Goal: Task Accomplishment & Management: Use online tool/utility

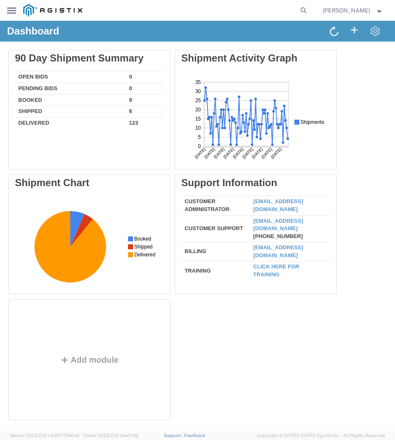
click at [12, 13] on icon at bounding box center [11, 10] width 9 height 6
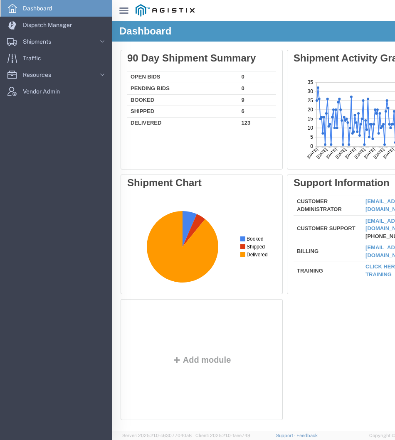
click at [150, 11] on link "main_menu Created with Sketch. Collapse Menu" at bounding box center [168, 10] width 112 height 21
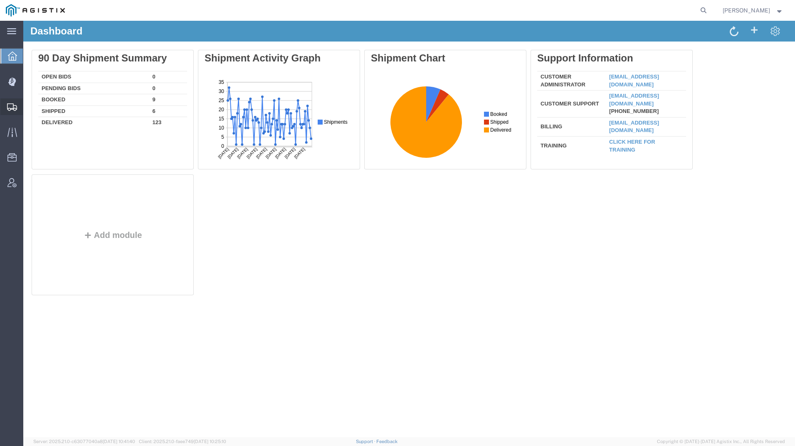
click at [10, 106] on icon at bounding box center [12, 106] width 10 height 7
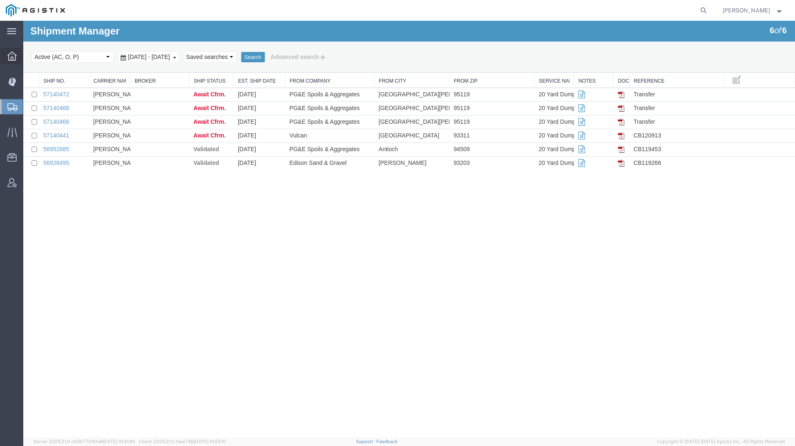
click at [15, 51] on div at bounding box center [11, 56] width 23 height 17
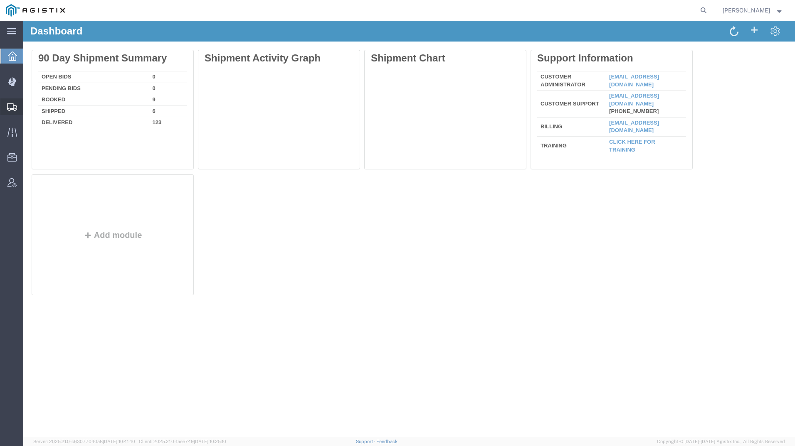
click at [13, 102] on div at bounding box center [11, 106] width 23 height 17
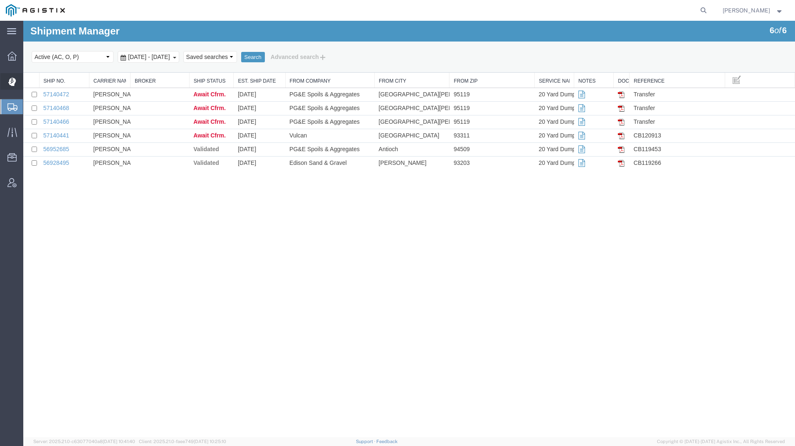
click at [12, 80] on icon at bounding box center [12, 81] width 8 height 9
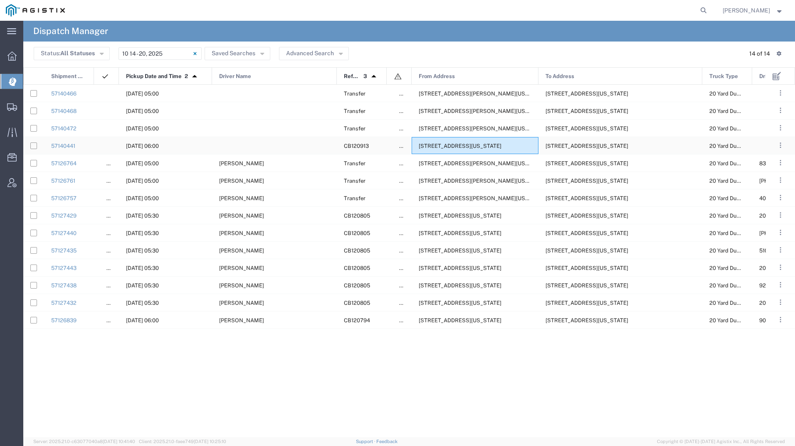
click at [394, 145] on span "[STREET_ADDRESS][US_STATE]" at bounding box center [459, 146] width 83 height 6
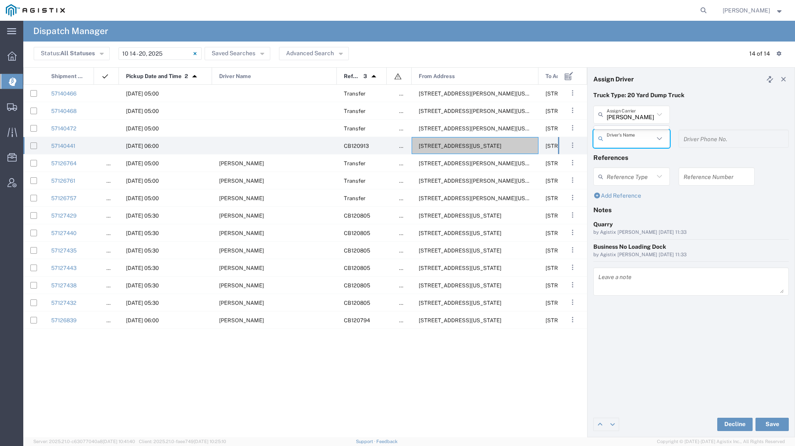
click at [394, 111] on agx-dispatcher-assign-widget "[PERSON_NAME] Tanks Inc Assign [PERSON_NAME] Tanks Inc AC Transportation ACE Tr…" at bounding box center [690, 130] width 195 height 48
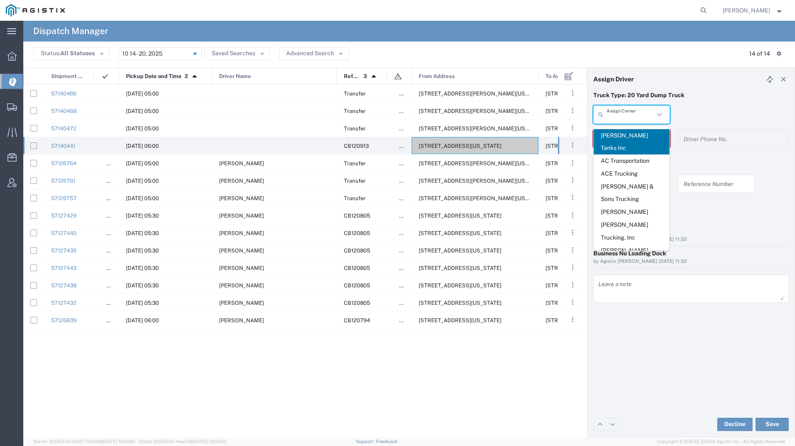
click at [394, 111] on input "text" at bounding box center [629, 114] width 47 height 15
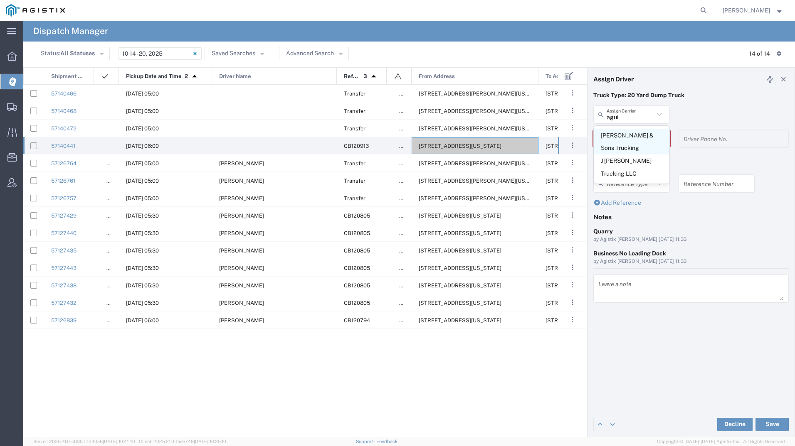
click at [394, 138] on span "[PERSON_NAME] & Sons Trucking" at bounding box center [631, 142] width 76 height 26
type input "[PERSON_NAME] & Sons Trucking"
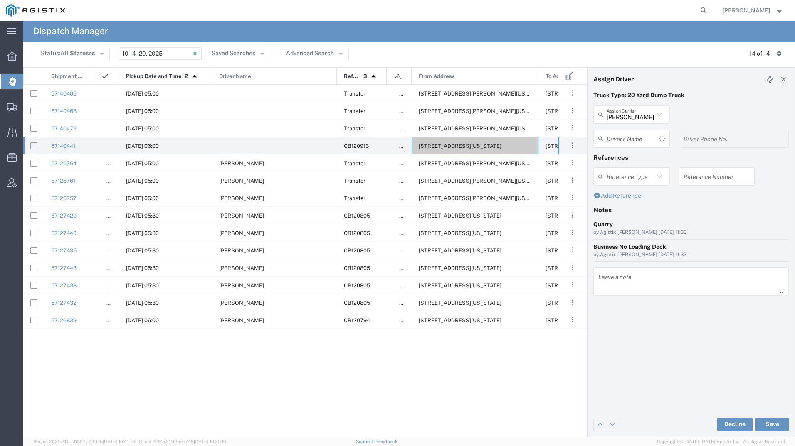
click at [394, 138] on input "text" at bounding box center [632, 138] width 52 height 15
click at [394, 155] on span "[PERSON_NAME]" at bounding box center [631, 159] width 76 height 13
type input "[PERSON_NAME]"
type input "9093499772"
click at [394, 424] on button "Save" at bounding box center [771, 424] width 33 height 13
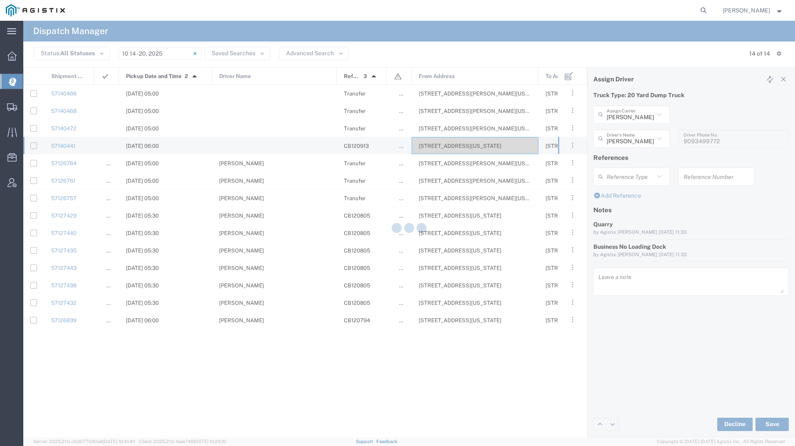
type input "[PERSON_NAME]"
type input "[PERSON_NAME] & Sons Trucking"
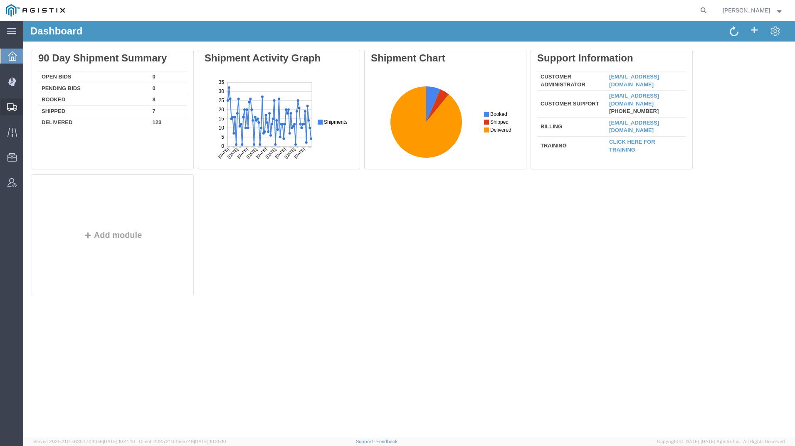
click at [12, 108] on icon at bounding box center [12, 106] width 10 height 7
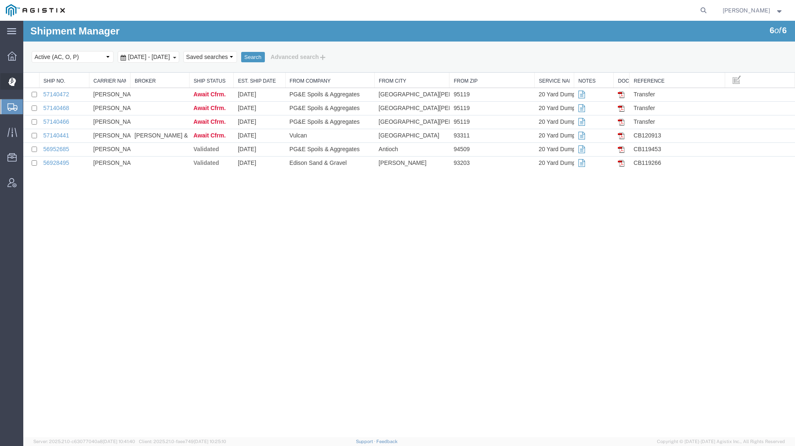
click at [10, 76] on div at bounding box center [11, 81] width 23 height 17
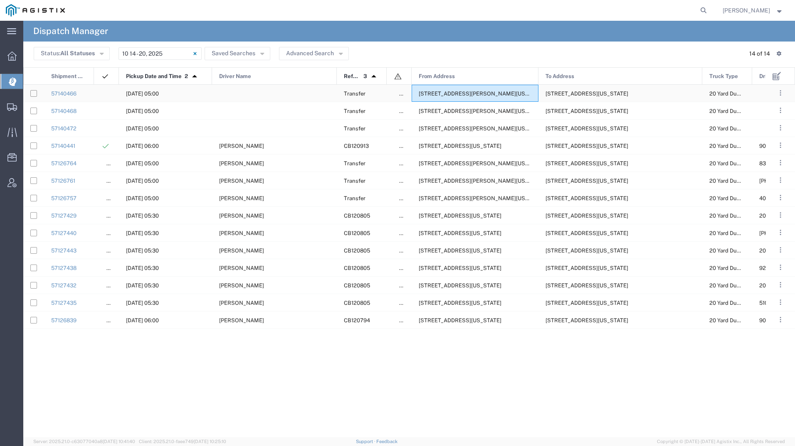
click at [474, 93] on span "[STREET_ADDRESS][PERSON_NAME][US_STATE]" at bounding box center [482, 94] width 128 height 6
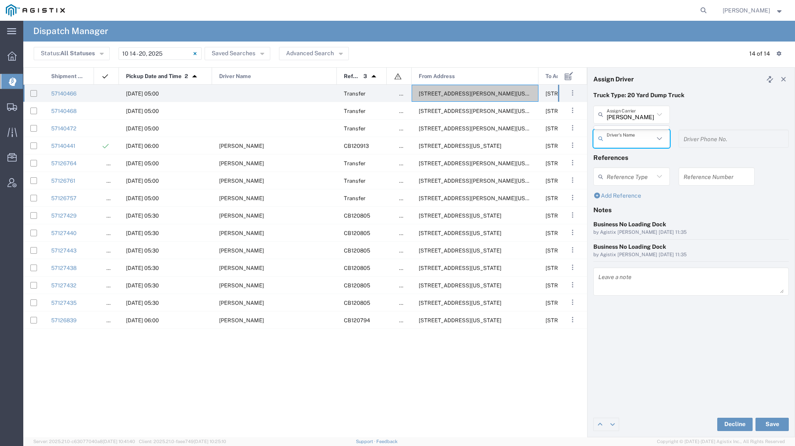
click at [624, 117] on agx-dispatcher-assign-widget "[PERSON_NAME] Tanks Inc Assign [PERSON_NAME] Tanks Inc AC Transportation ACE Tr…" at bounding box center [690, 130] width 195 height 48
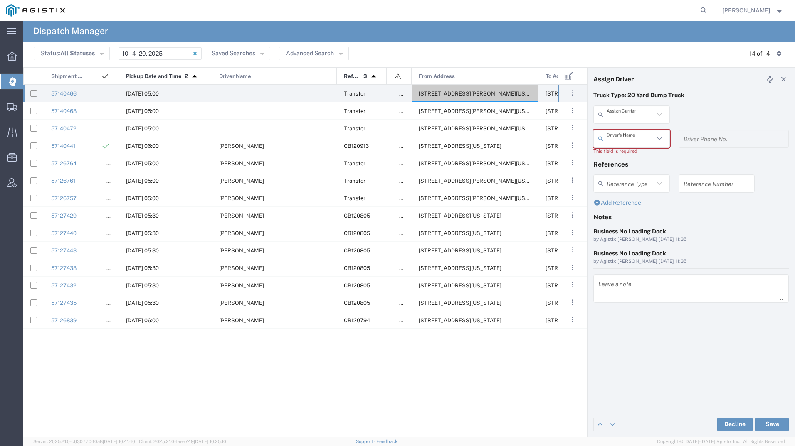
click at [624, 117] on input "text" at bounding box center [629, 114] width 47 height 15
click at [620, 138] on span "[PERSON_NAME] Trucking Inc" at bounding box center [631, 142] width 76 height 26
type input "[PERSON_NAME] Trucking Inc"
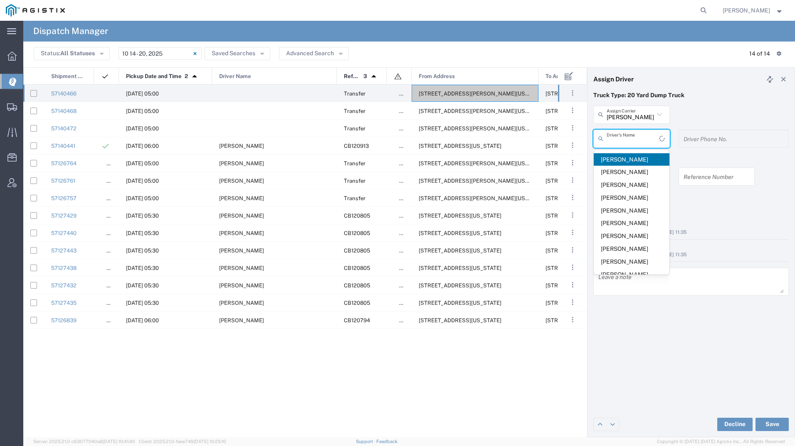
click at [620, 138] on input "text" at bounding box center [632, 138] width 52 height 15
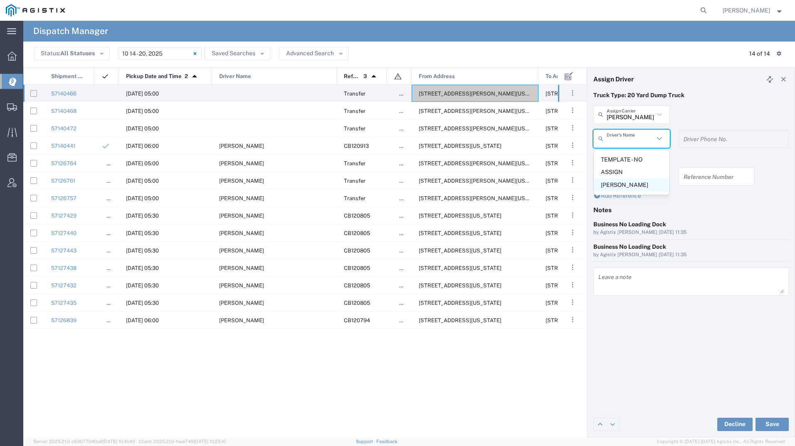
click at [619, 187] on span "[PERSON_NAME]" at bounding box center [631, 185] width 76 height 13
type input "[PERSON_NAME]"
type input "[PHONE_NUMBER]"
click at [774, 423] on button "Save" at bounding box center [771, 424] width 33 height 13
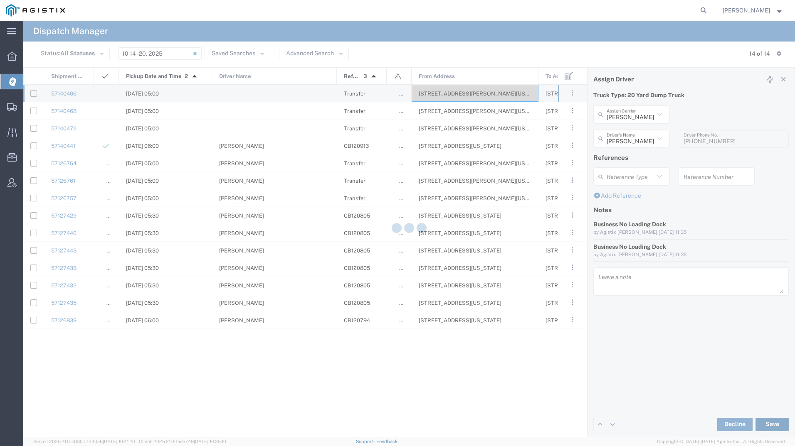
type input "[PERSON_NAME]"
type input "[PERSON_NAME] Trucking Inc"
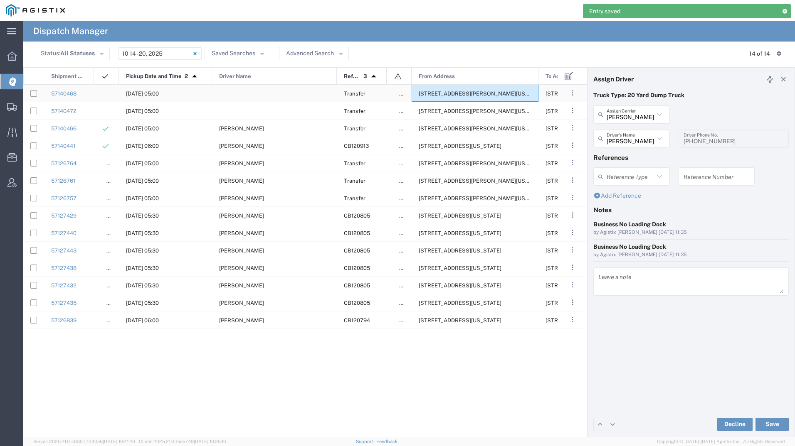
click at [443, 93] on span "[STREET_ADDRESS][PERSON_NAME][US_STATE]" at bounding box center [482, 94] width 128 height 6
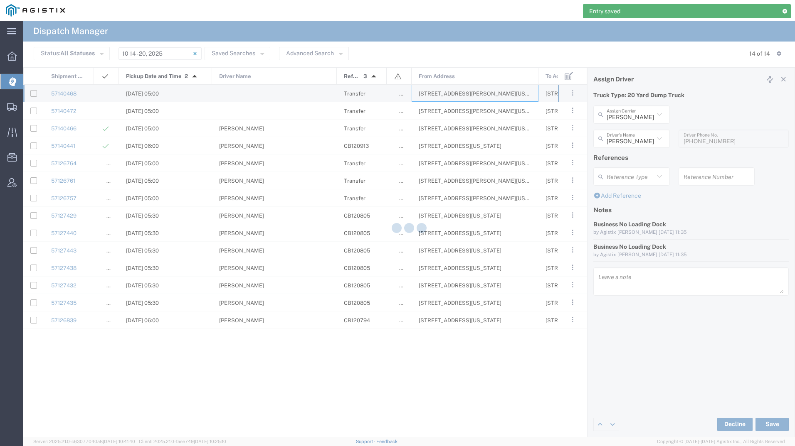
type input "[PERSON_NAME] Tanks Inc"
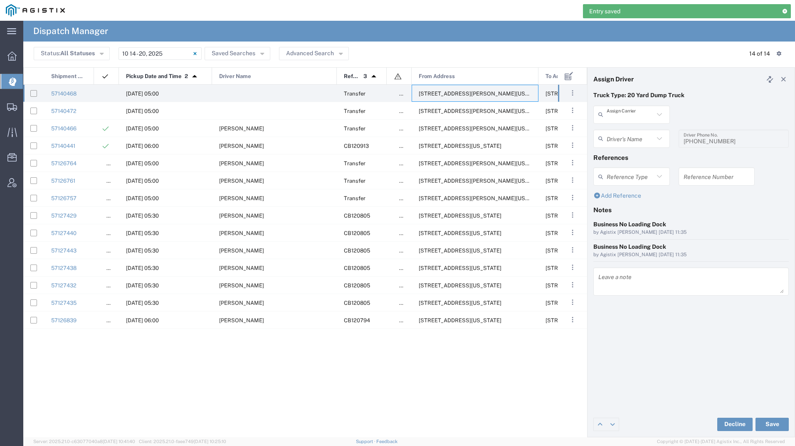
click at [634, 120] on input "text" at bounding box center [629, 114] width 47 height 15
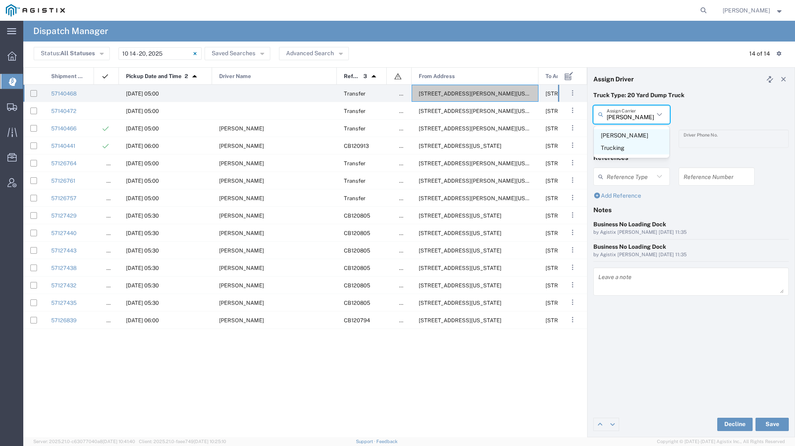
click at [630, 135] on span "[PERSON_NAME] Trucking" at bounding box center [631, 142] width 76 height 26
type input "[PERSON_NAME] Trucking"
click at [630, 135] on input "text" at bounding box center [632, 138] width 52 height 15
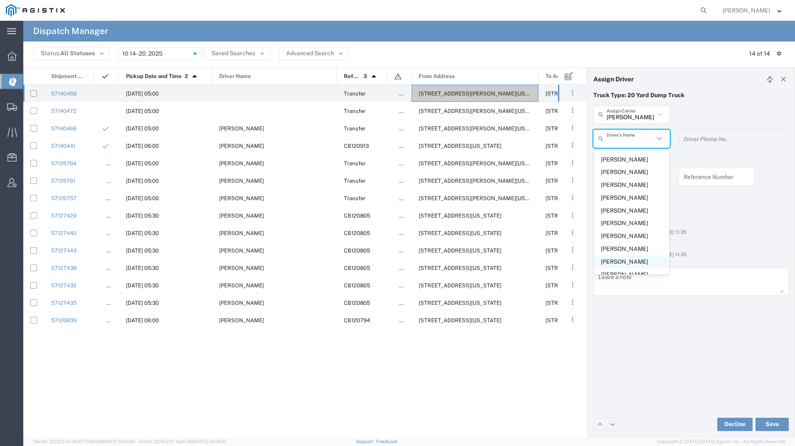
click at [622, 256] on span "[PERSON_NAME]" at bounding box center [631, 262] width 76 height 13
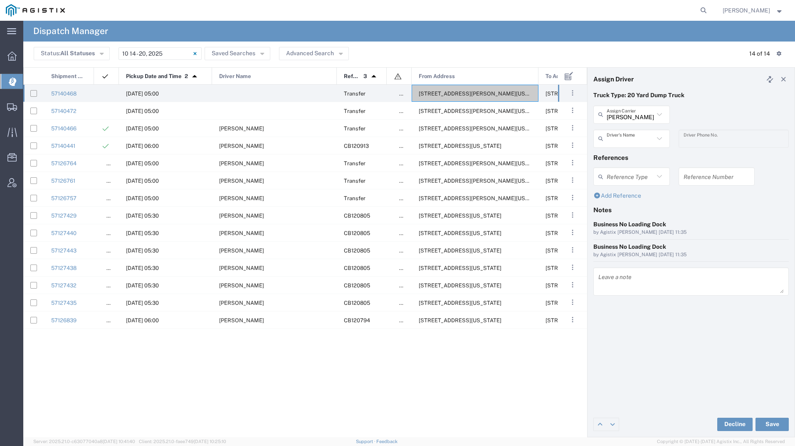
type input "[PERSON_NAME]"
type input "4084380716"
click at [756, 427] on button "Save" at bounding box center [771, 424] width 33 height 13
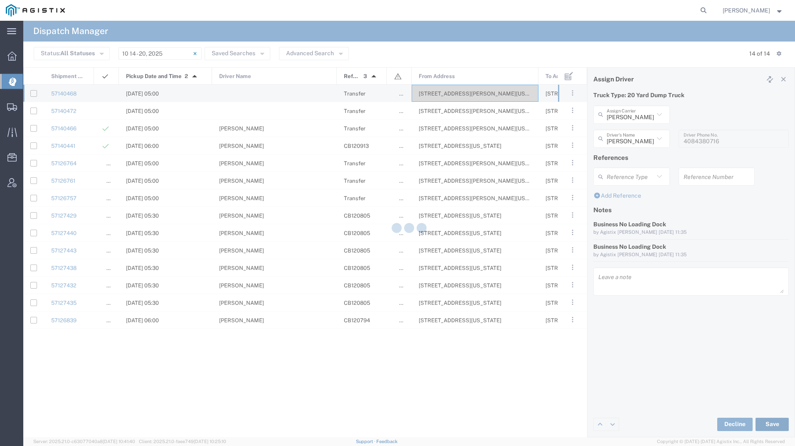
type input "[PERSON_NAME]"
type input "[PERSON_NAME] Trucking"
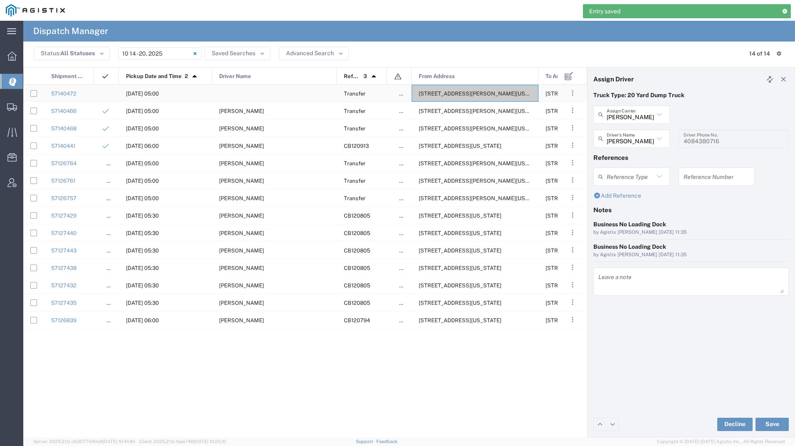
click at [453, 91] on span "[STREET_ADDRESS][PERSON_NAME][US_STATE]" at bounding box center [482, 94] width 128 height 6
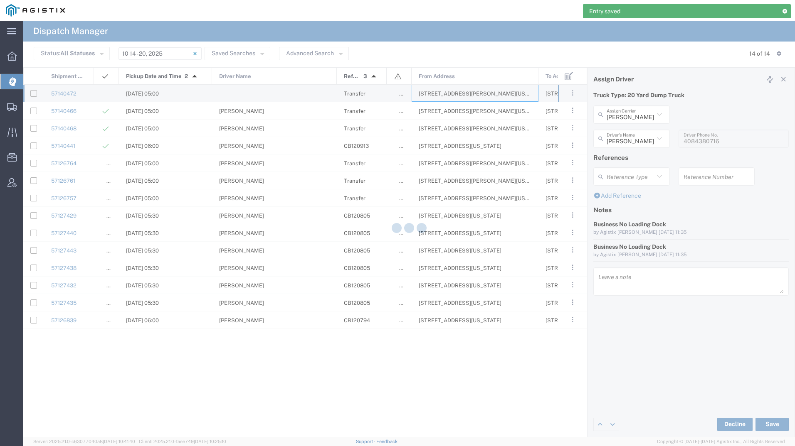
type input "[PERSON_NAME] Tanks Inc"
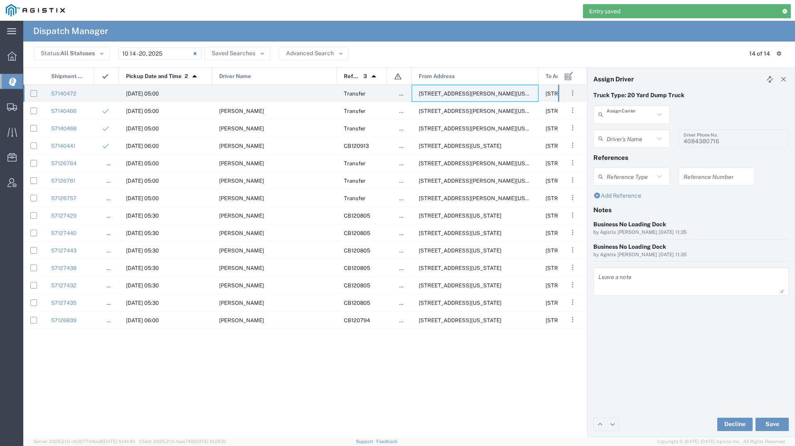
click at [642, 118] on input "text" at bounding box center [629, 114] width 47 height 15
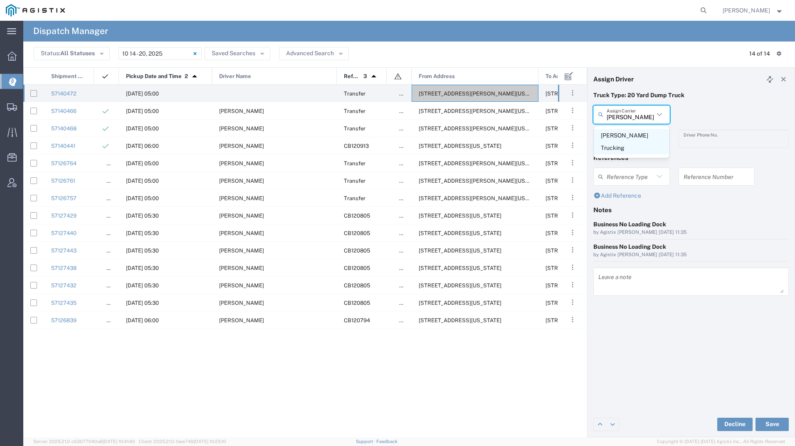
click at [634, 133] on span "[PERSON_NAME] Trucking" at bounding box center [631, 142] width 76 height 26
type input "[PERSON_NAME] Trucking"
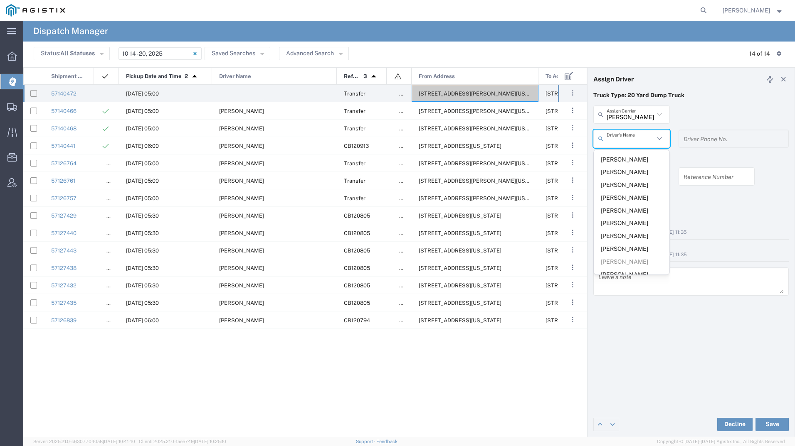
click at [634, 133] on input "text" at bounding box center [629, 138] width 47 height 15
click at [615, 230] on span "[PERSON_NAME]" at bounding box center [631, 236] width 76 height 13
type input "[PERSON_NAME]"
type input "8312884954"
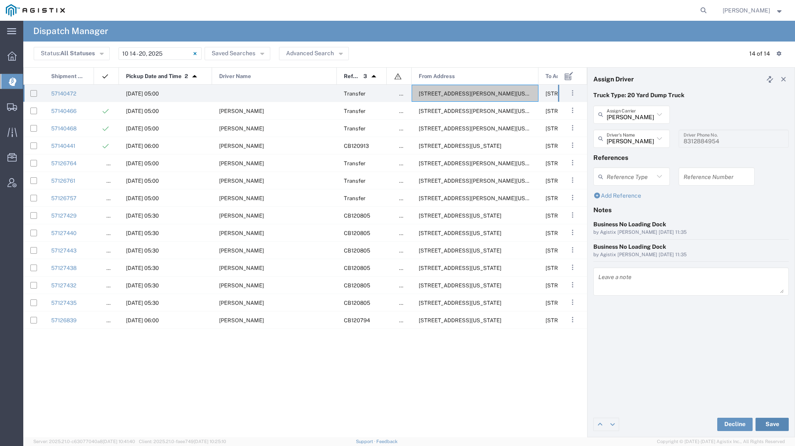
click at [777, 427] on button "Save" at bounding box center [771, 424] width 33 height 13
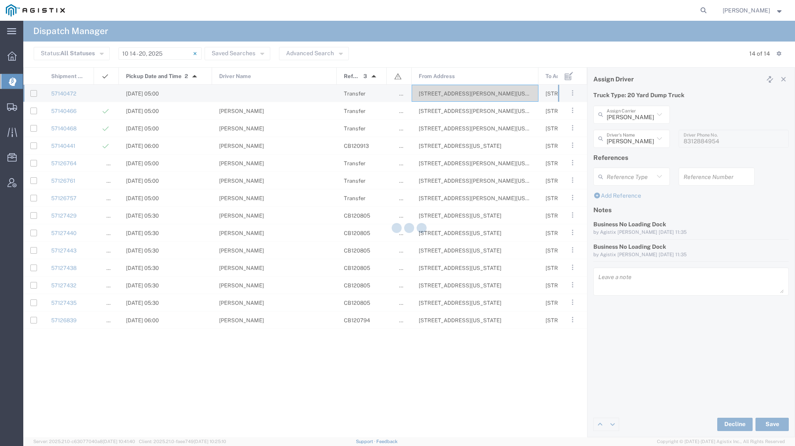
type input "[PERSON_NAME]"
type input "[PERSON_NAME] Trucking"
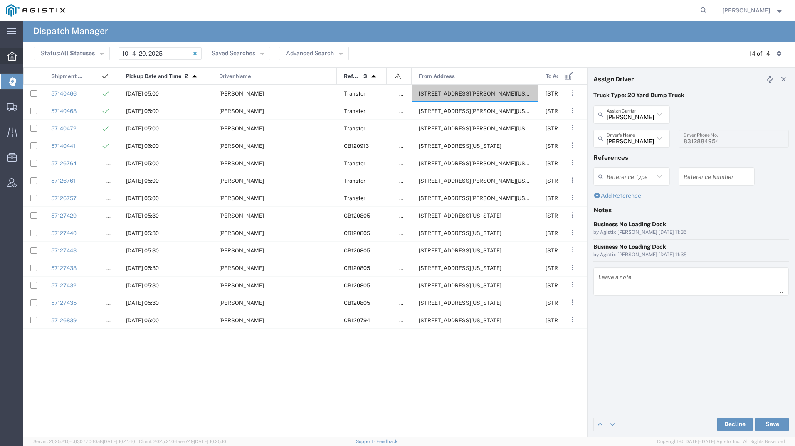
click at [12, 53] on icon at bounding box center [11, 56] width 9 height 9
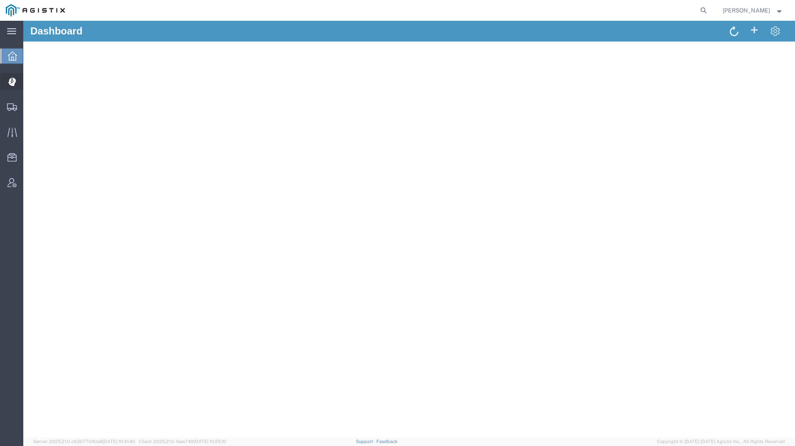
click at [15, 77] on icon at bounding box center [12, 81] width 8 height 9
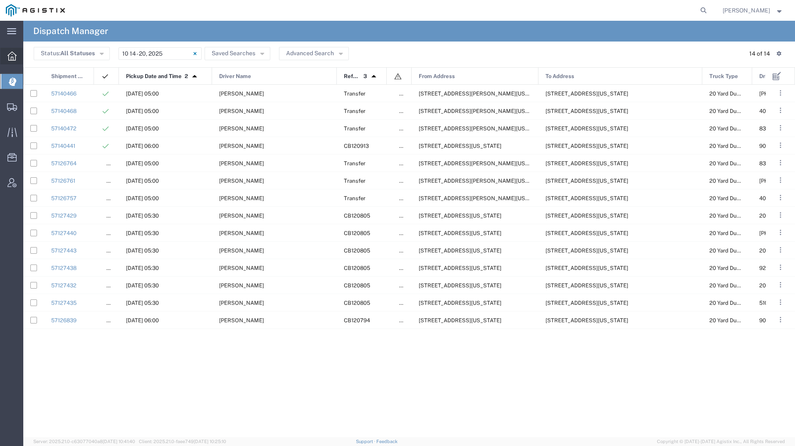
click at [10, 54] on icon at bounding box center [11, 56] width 9 height 9
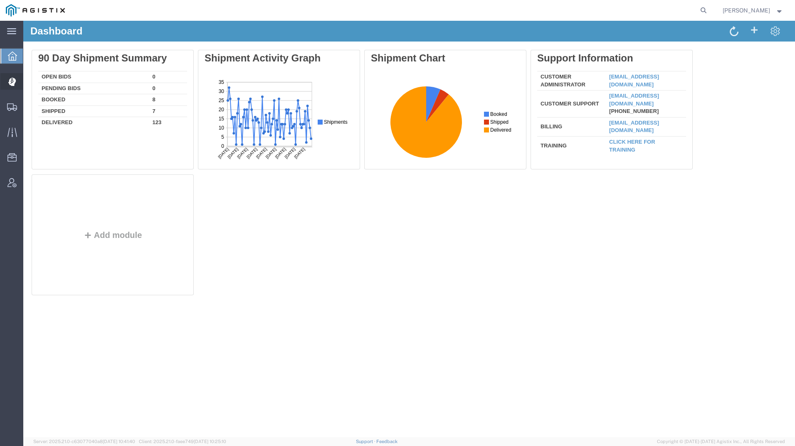
click at [11, 80] on icon at bounding box center [12, 81] width 8 height 9
